Goal: Transaction & Acquisition: Purchase product/service

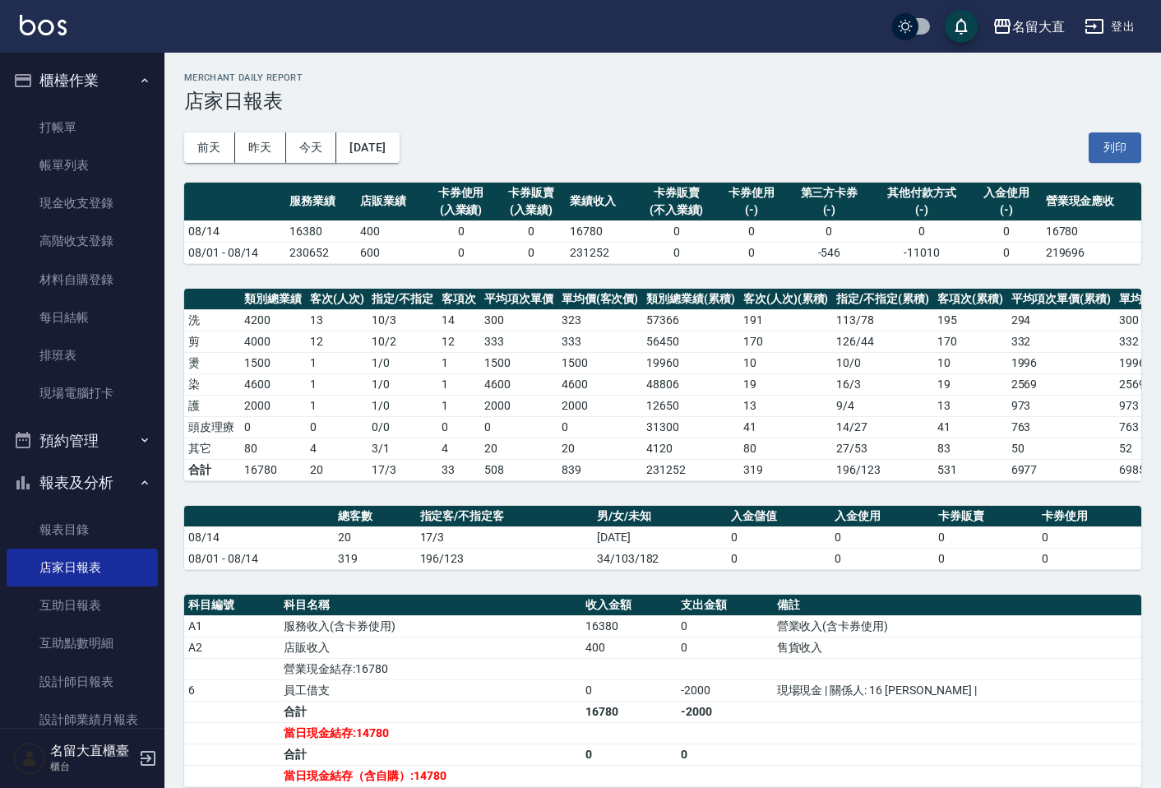
scroll to position [207, 0]
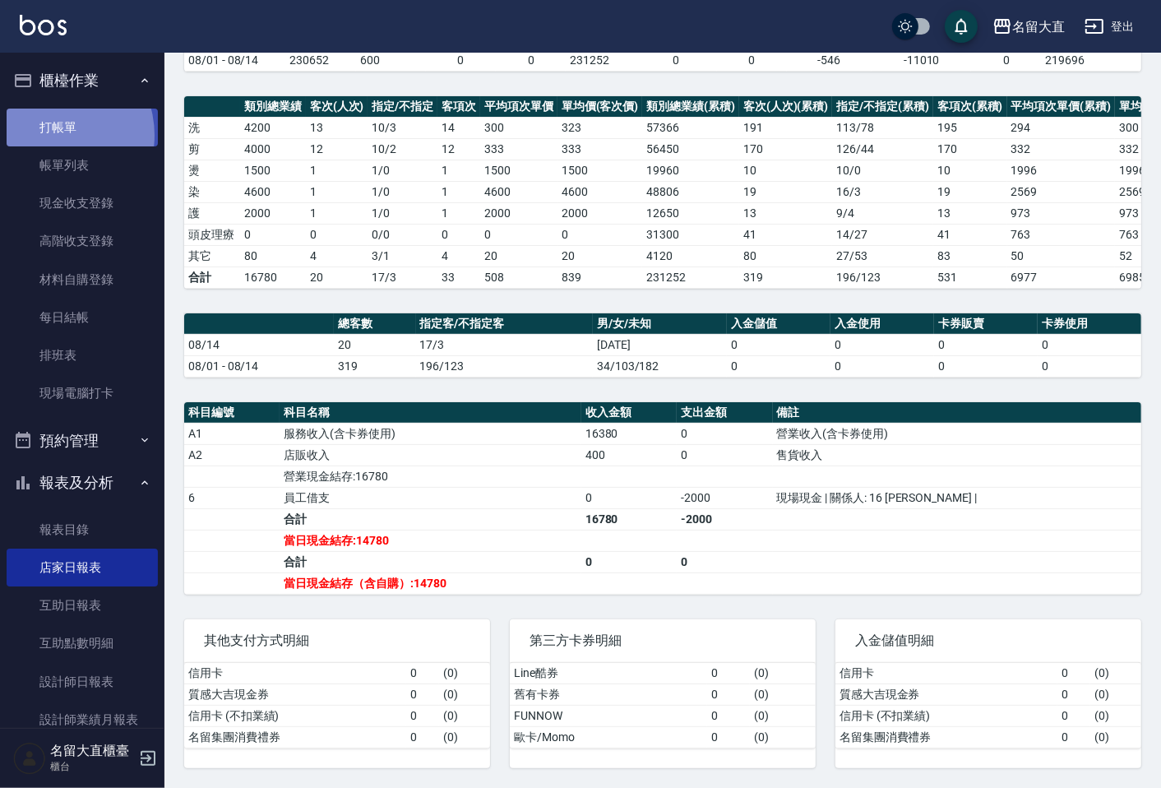
click at [49, 135] on link "打帳單" at bounding box center [82, 128] width 151 height 38
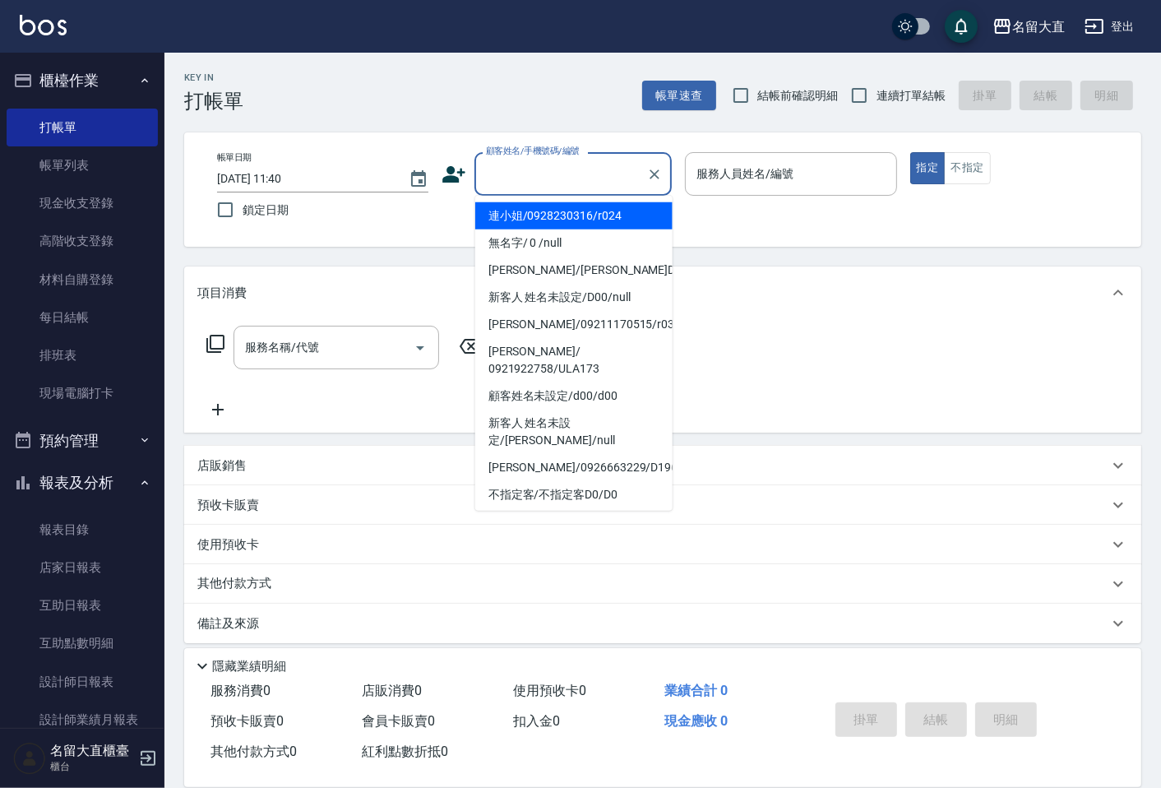
click at [579, 165] on input "顧客姓名/手機號碼/編號" at bounding box center [561, 173] width 158 height 29
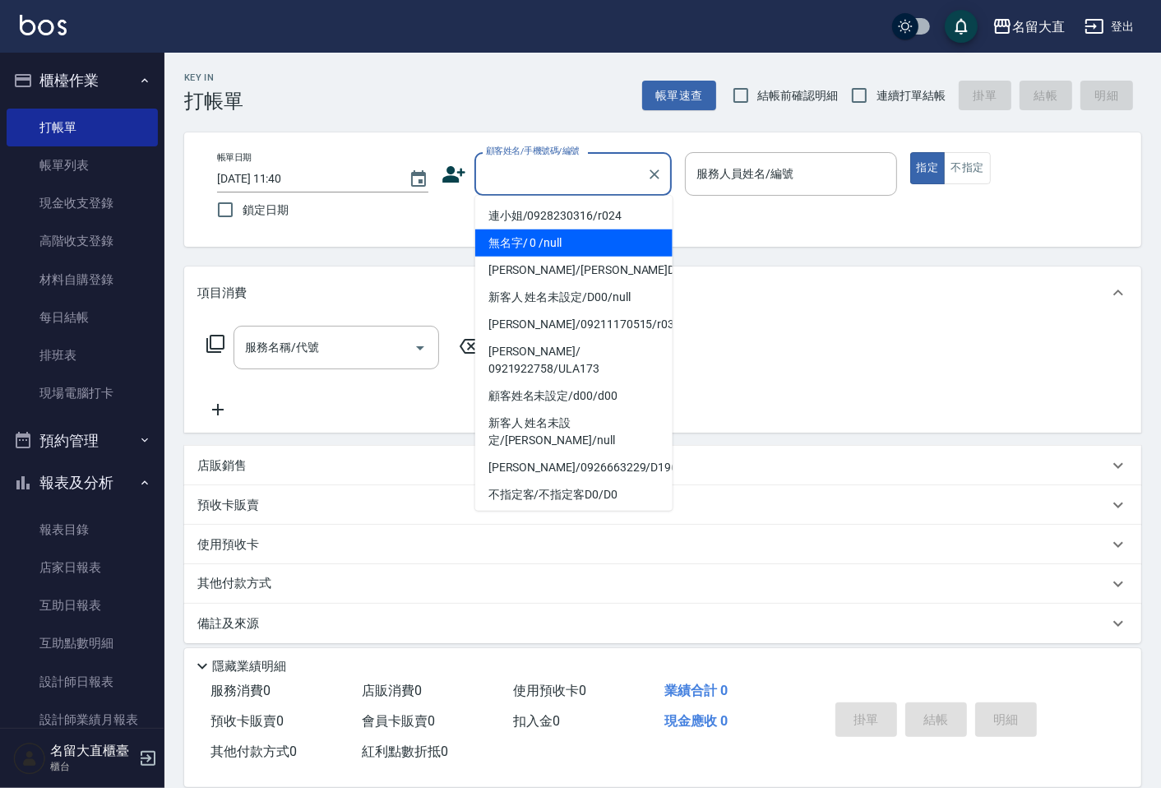
click at [557, 249] on li "無名字/ 0 /null" at bounding box center [573, 242] width 197 height 27
type input "無名字/ 0 /null"
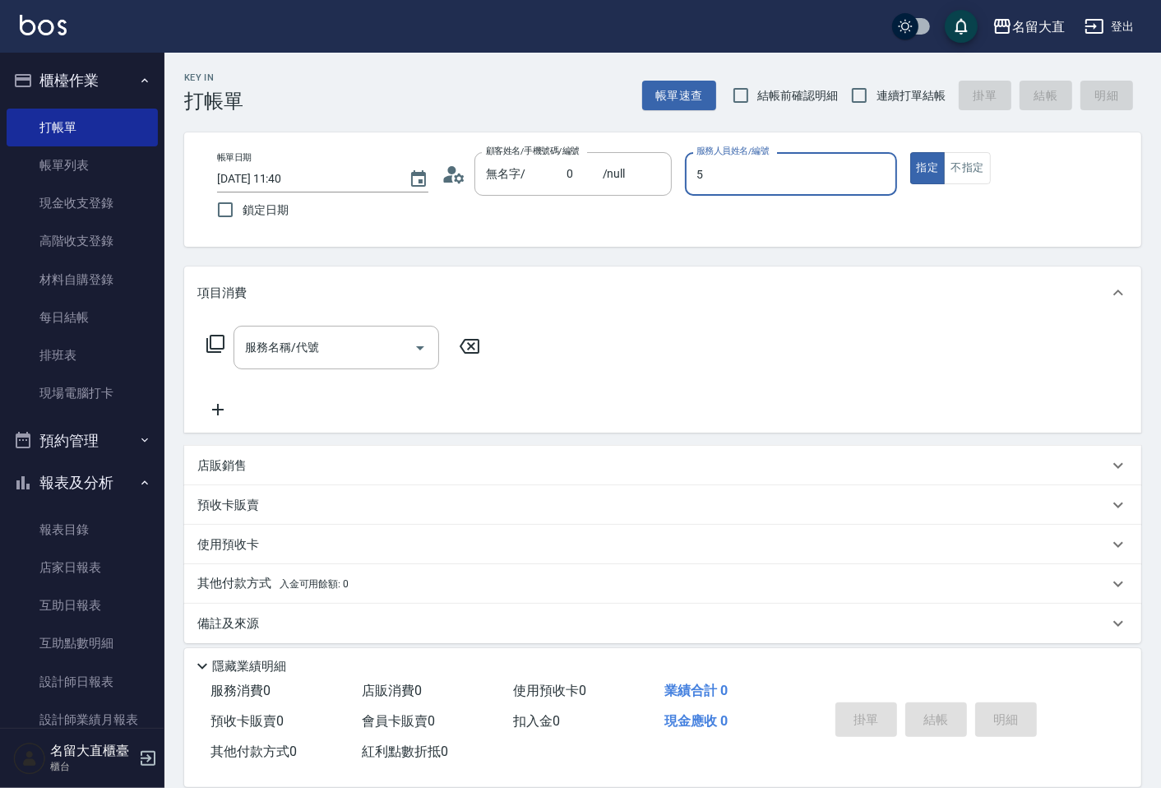
type input "[PERSON_NAME]-5"
type button "true"
click at [864, 99] on input "連續打單結帳" at bounding box center [859, 95] width 35 height 35
checkbox input "true"
click at [959, 167] on button "不指定" at bounding box center [967, 168] width 46 height 32
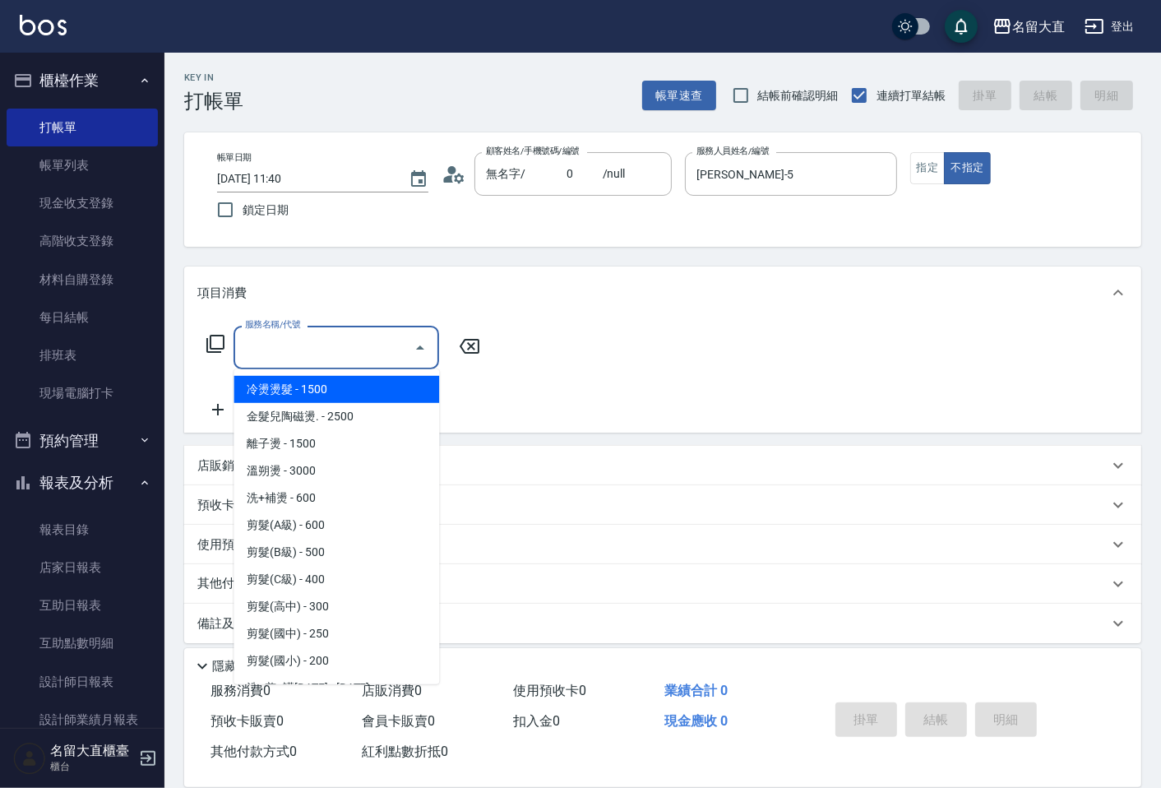
click at [390, 351] on input "服務名稱/代號" at bounding box center [324, 347] width 166 height 29
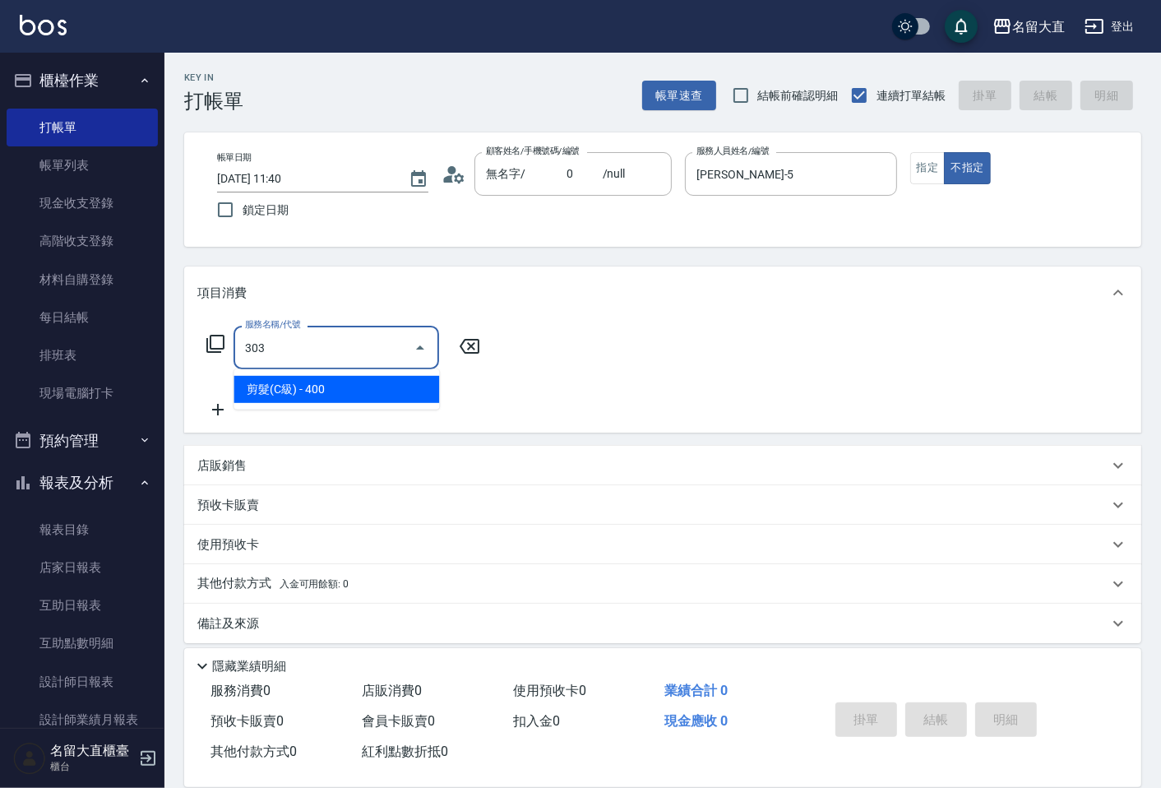
type input "剪髮(C級)(303)"
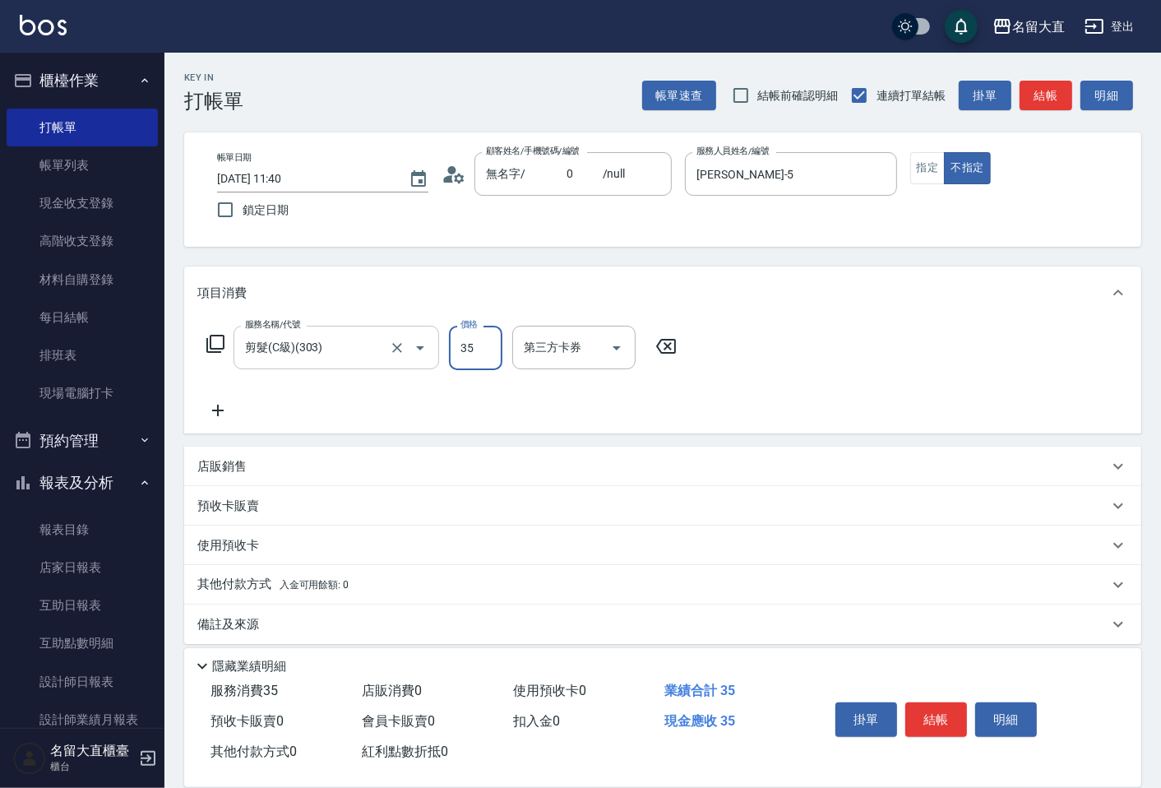
type input "350"
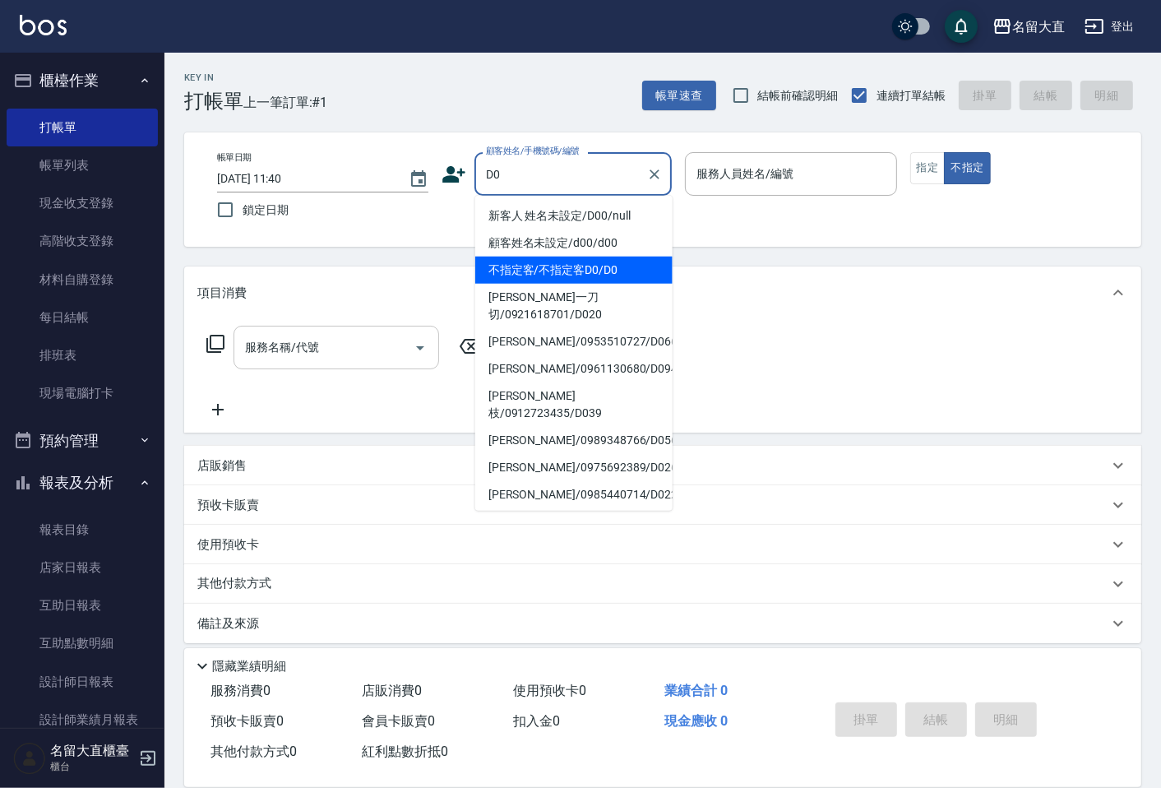
type input "不指定客/不指定客D0/D0"
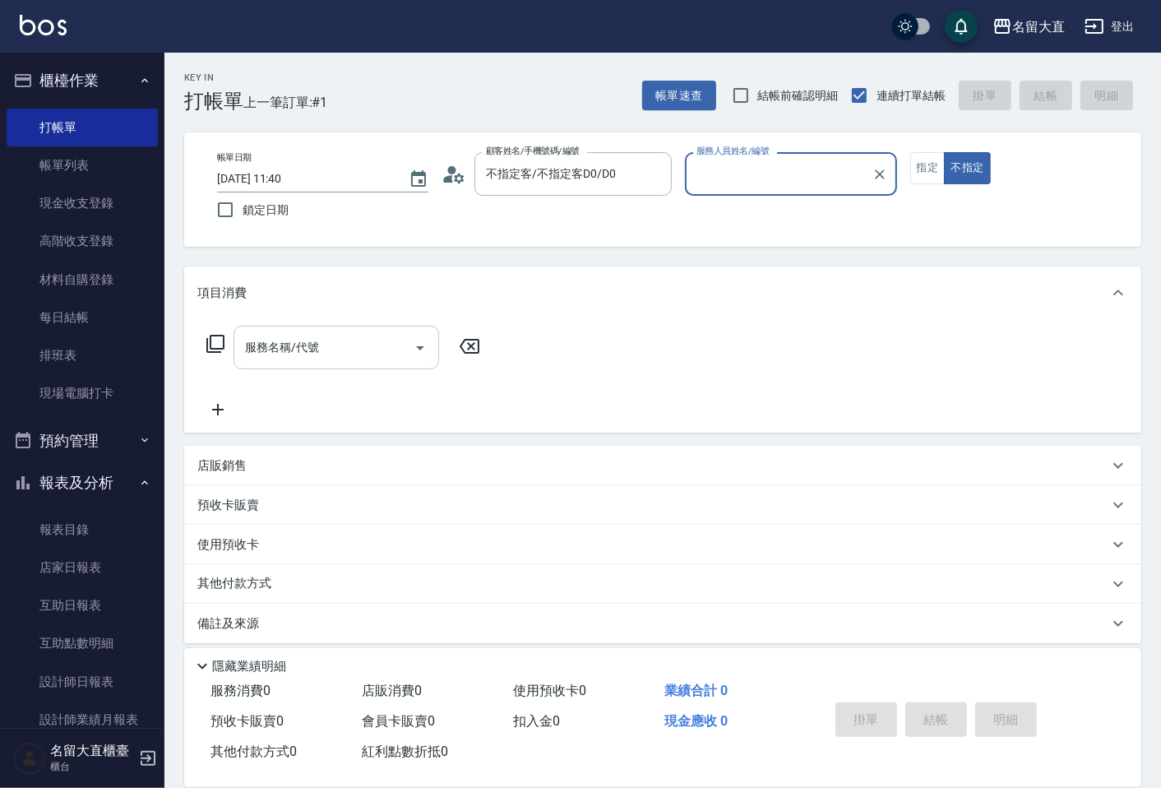
type input "[PERSON_NAME]3"
click at [944, 152] on button "不指定" at bounding box center [967, 168] width 46 height 32
type button "false"
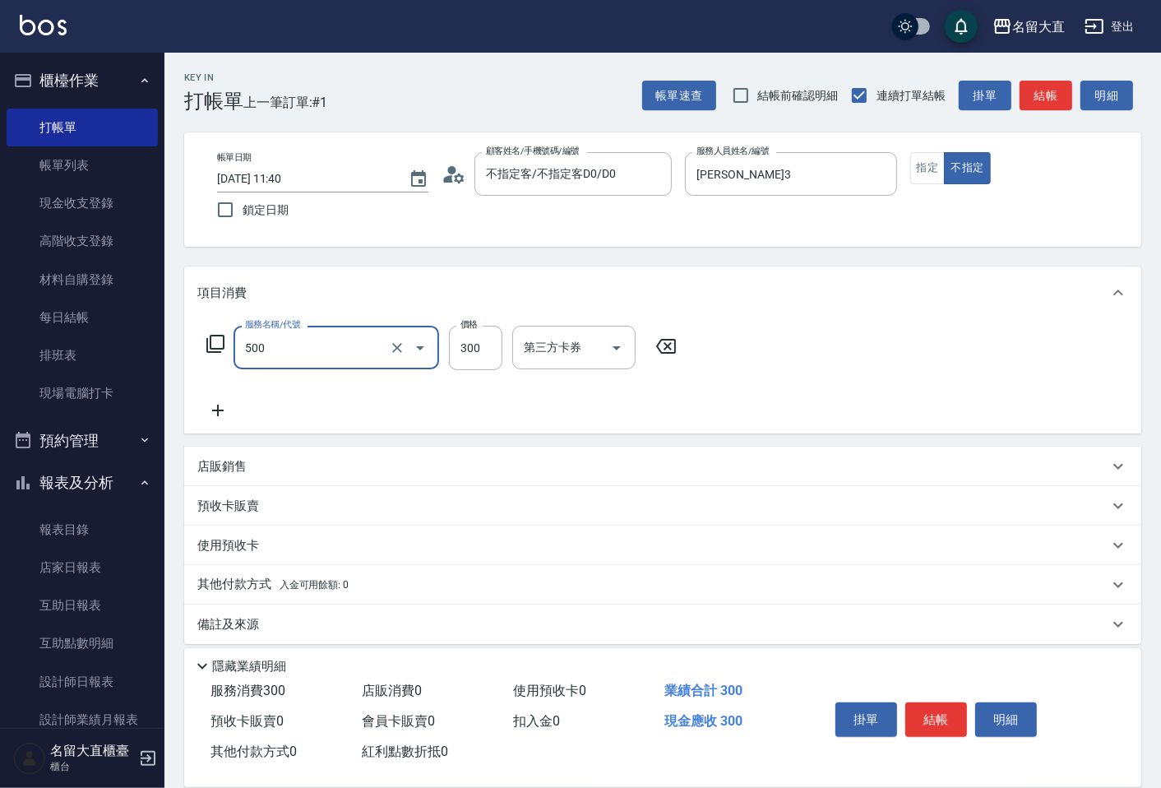
type input "洗髮(500)"
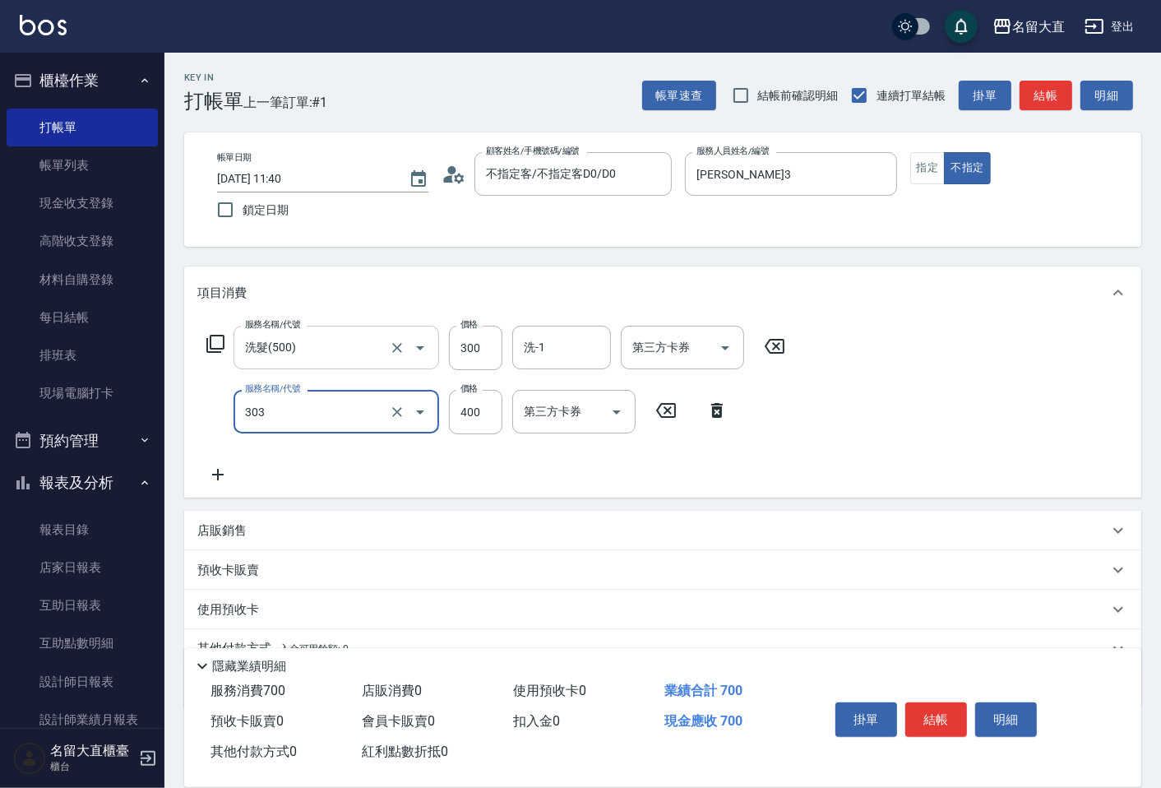
type input "剪髮(C級)(303)"
type input "350"
click at [950, 712] on button "結帳" at bounding box center [936, 719] width 62 height 35
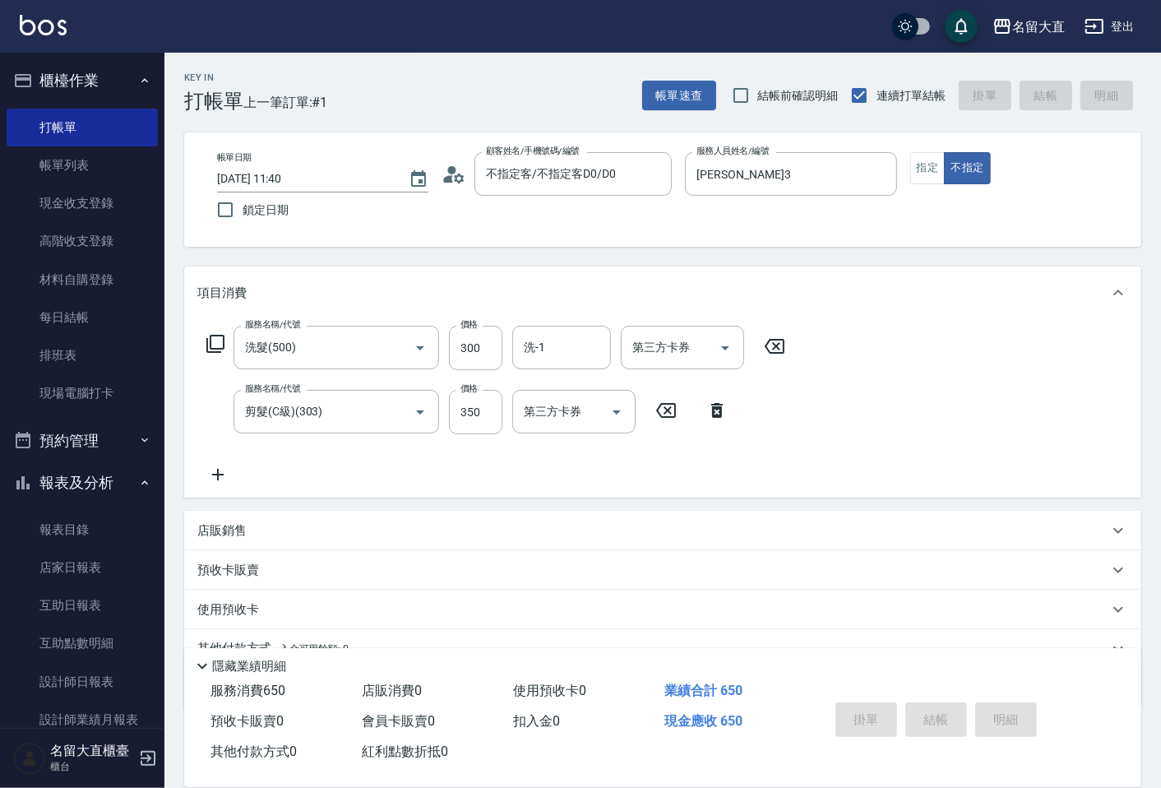
type input "[DATE] 11:50"
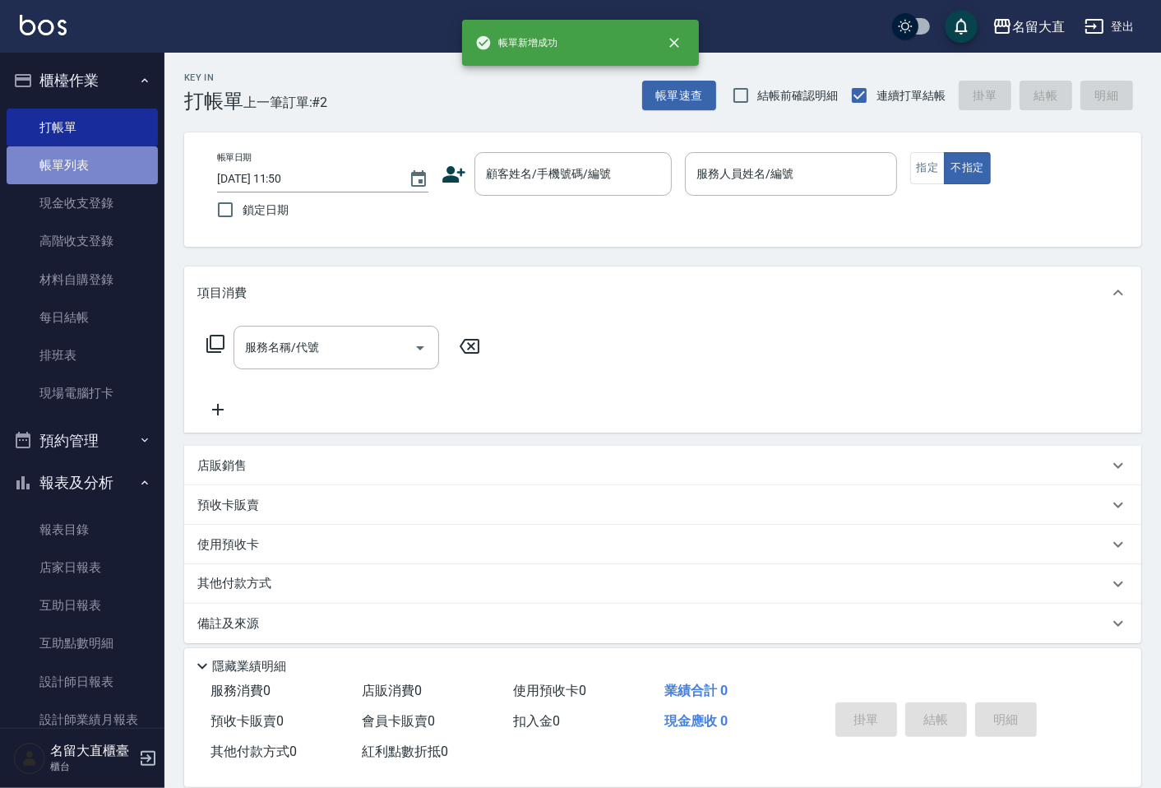
drag, startPoint x: 93, startPoint y: 161, endPoint x: 82, endPoint y: 168, distance: 12.5
click at [91, 162] on link "帳單列表" at bounding box center [82, 165] width 151 height 38
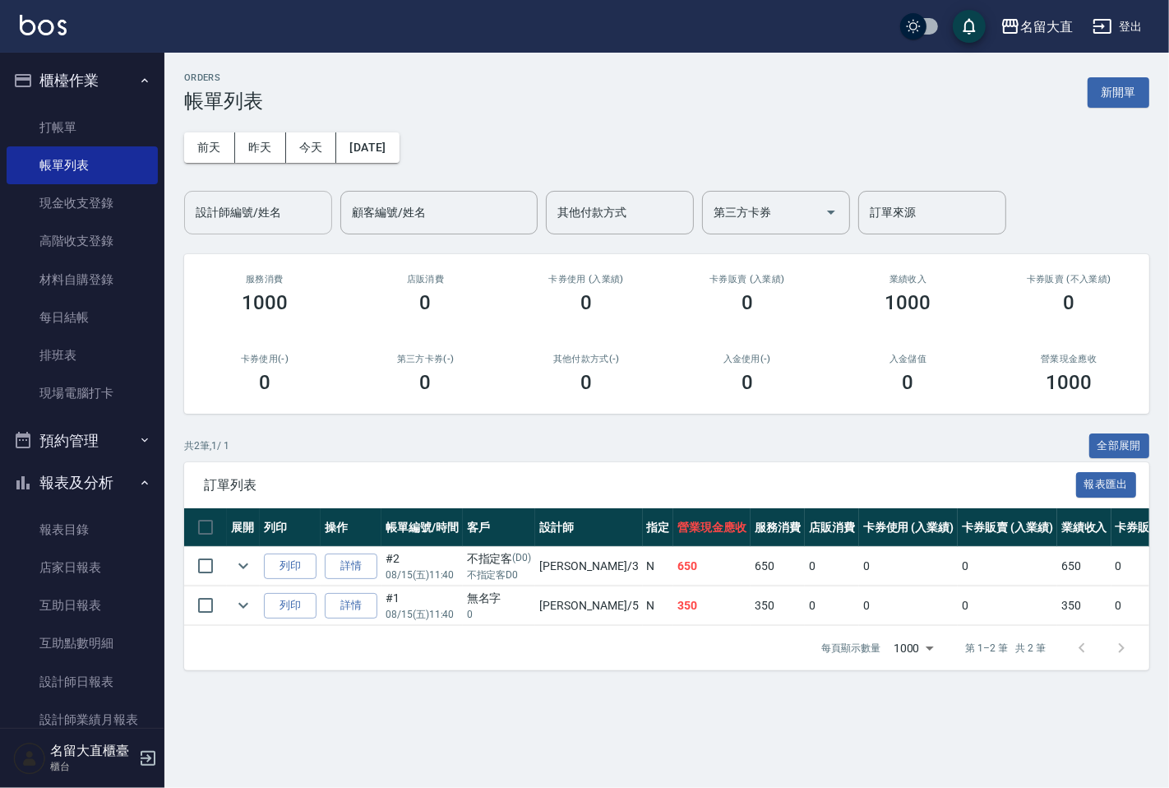
click at [266, 223] on input "設計師編號/姓名" at bounding box center [258, 212] width 133 height 29
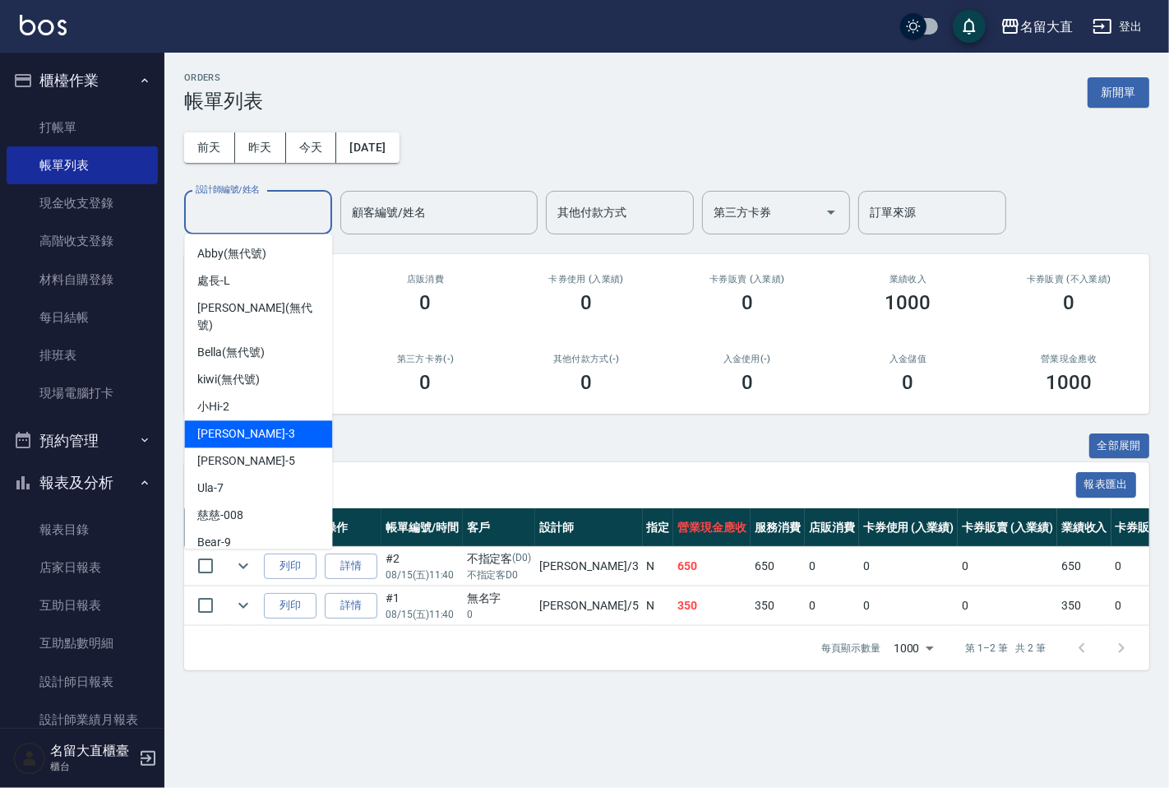
click at [256, 424] on div "[PERSON_NAME]3" at bounding box center [258, 433] width 148 height 27
type input "[PERSON_NAME]3"
